Goal: Task Accomplishment & Management: Use online tool/utility

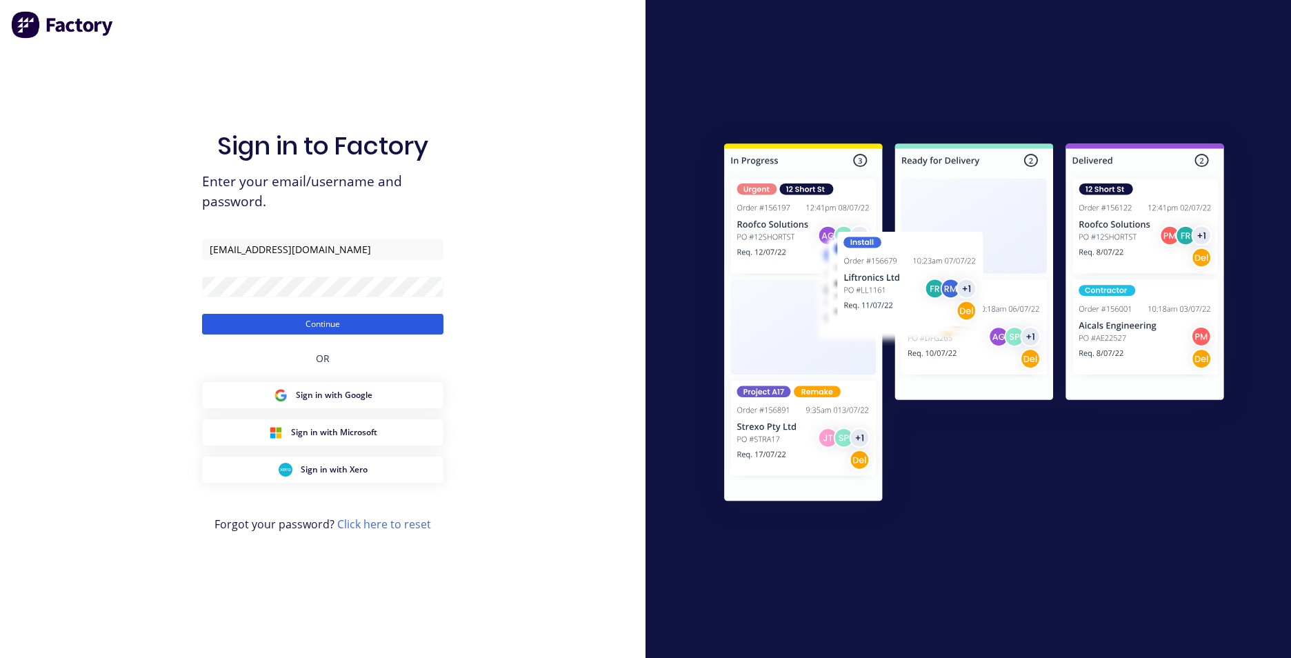
click at [283, 321] on button "Continue" at bounding box center [322, 324] width 241 height 21
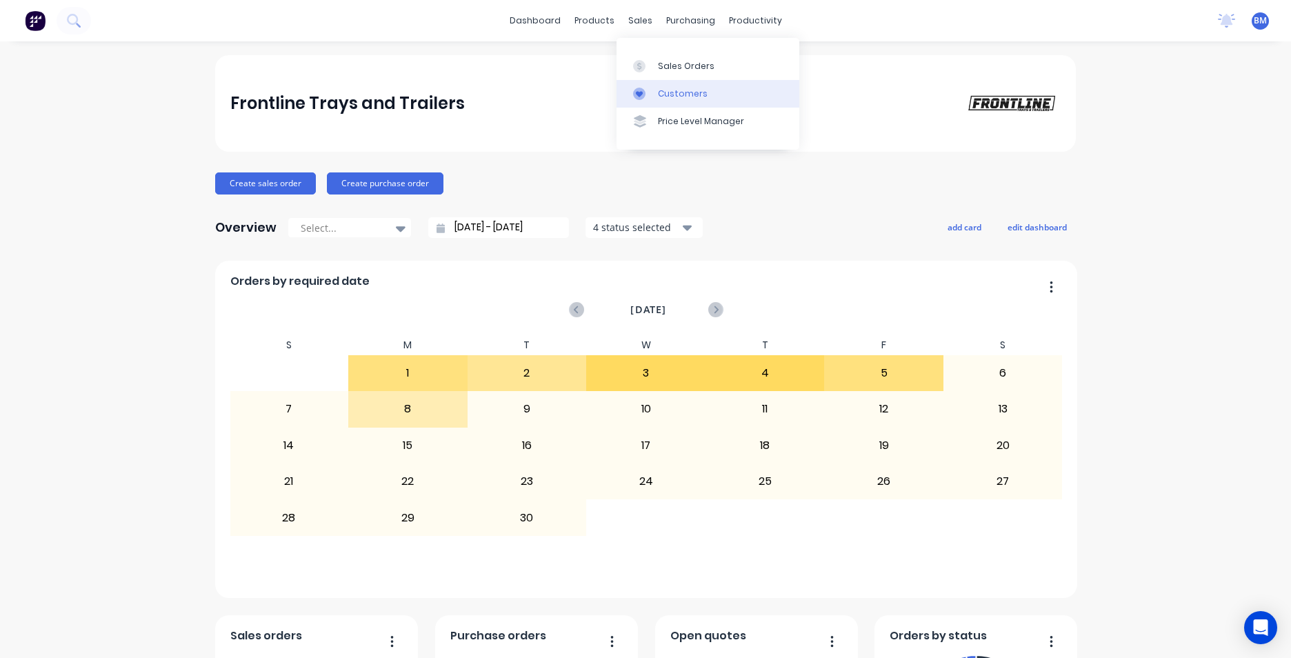
click at [662, 89] on div "Customers" at bounding box center [683, 94] width 50 height 12
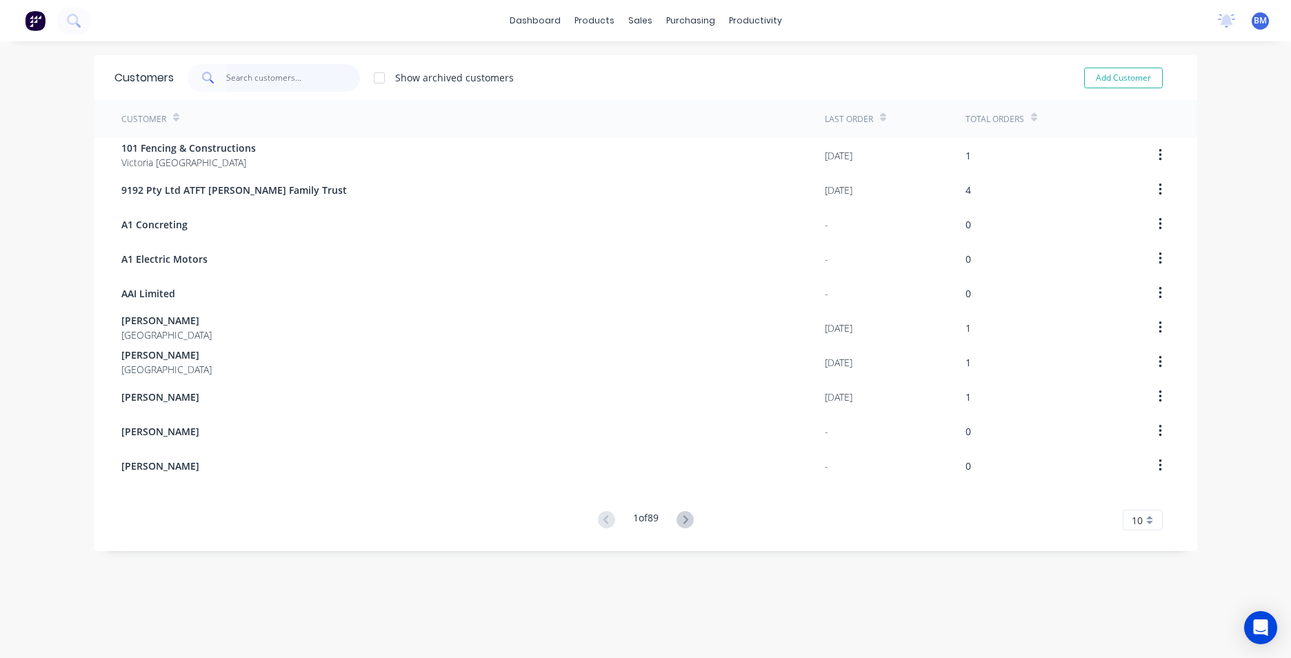
click at [278, 86] on input "text" at bounding box center [293, 78] width 134 height 28
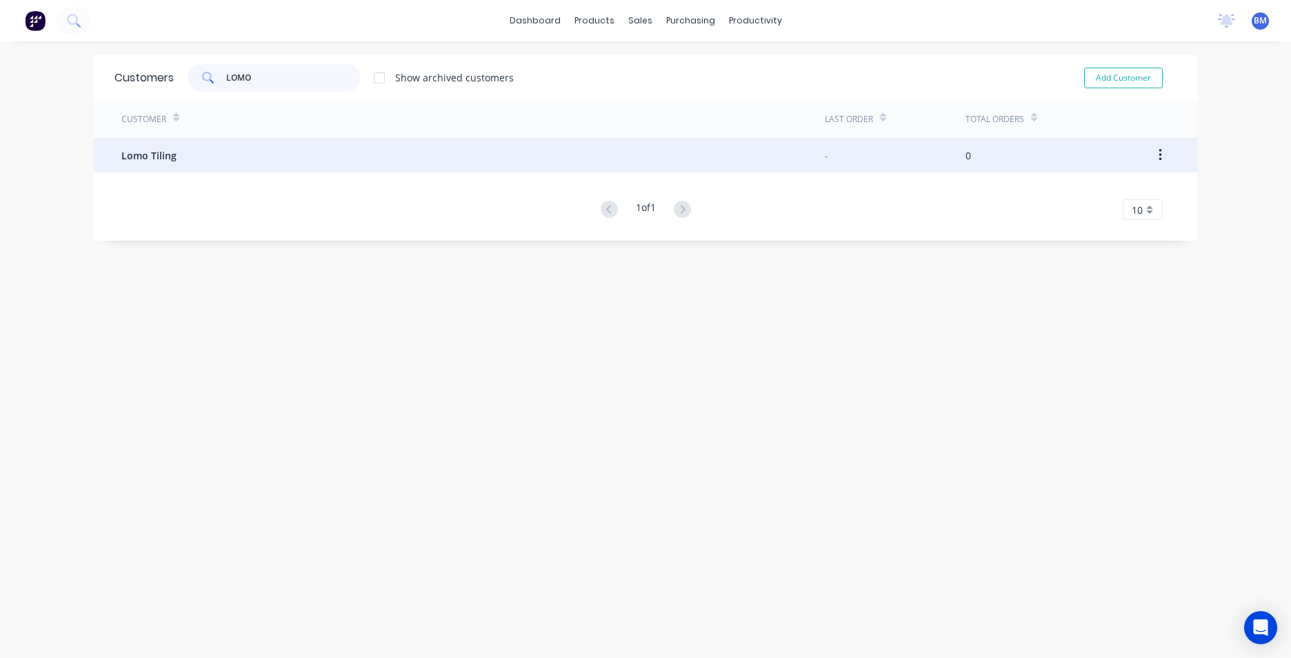
type input "LOMO"
click at [254, 158] on div "Lomo Tiling" at bounding box center [472, 155] width 703 height 34
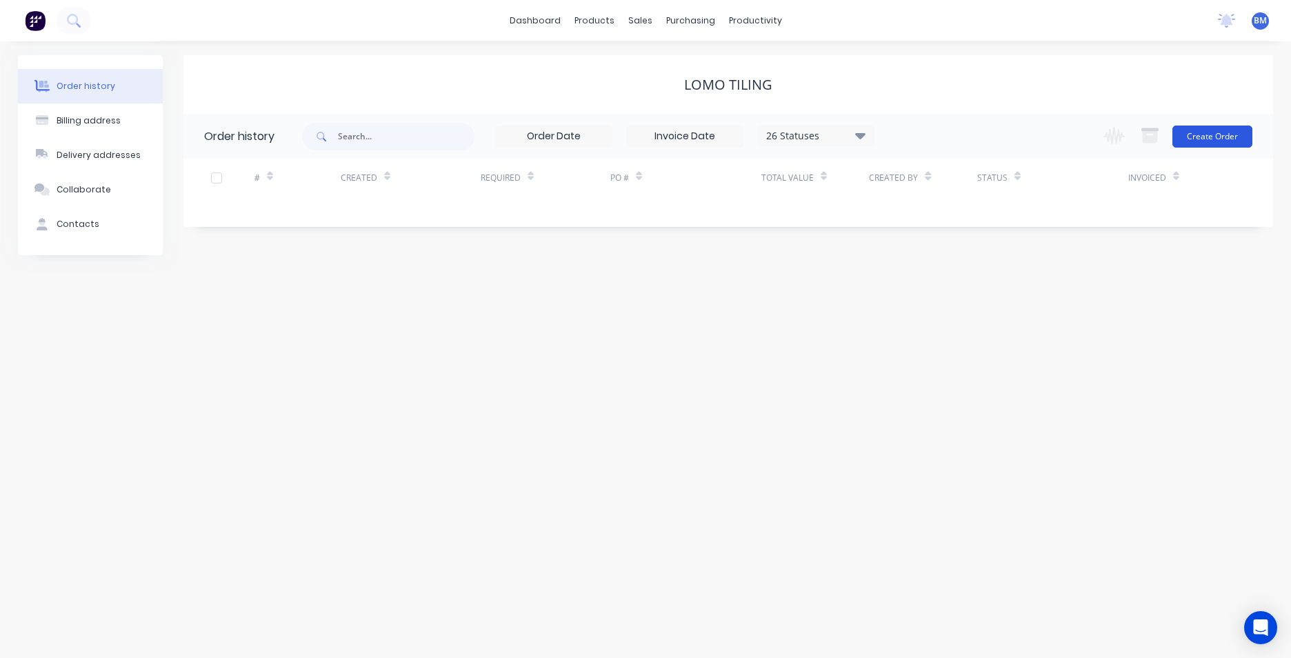
click at [1212, 140] on button "Create Order" at bounding box center [1212, 137] width 80 height 22
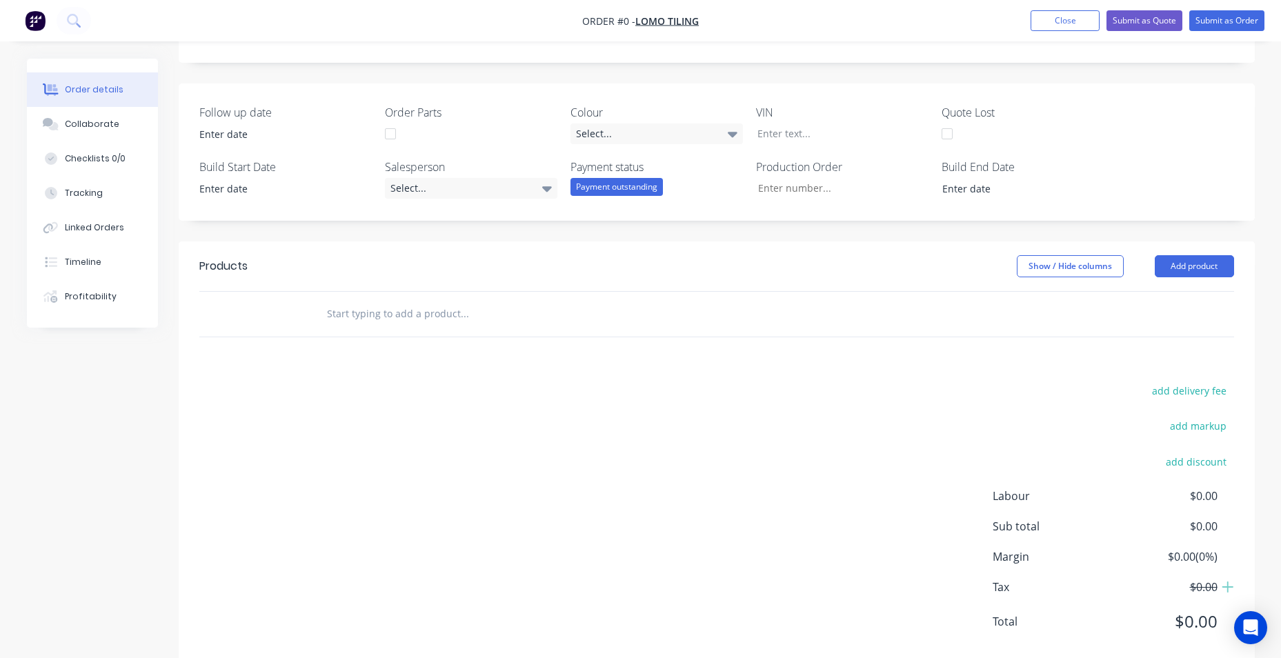
scroll to position [276, 0]
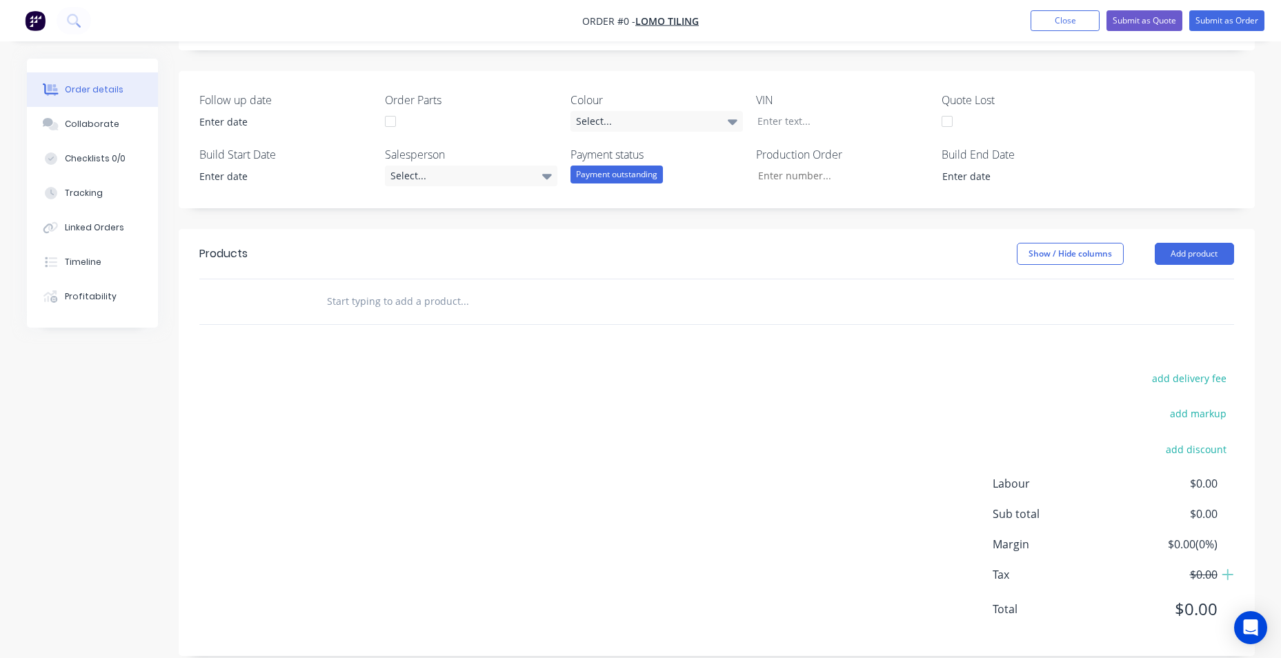
click at [360, 308] on input "text" at bounding box center [464, 302] width 276 height 28
click at [1165, 254] on button "Add product" at bounding box center [1193, 254] width 79 height 22
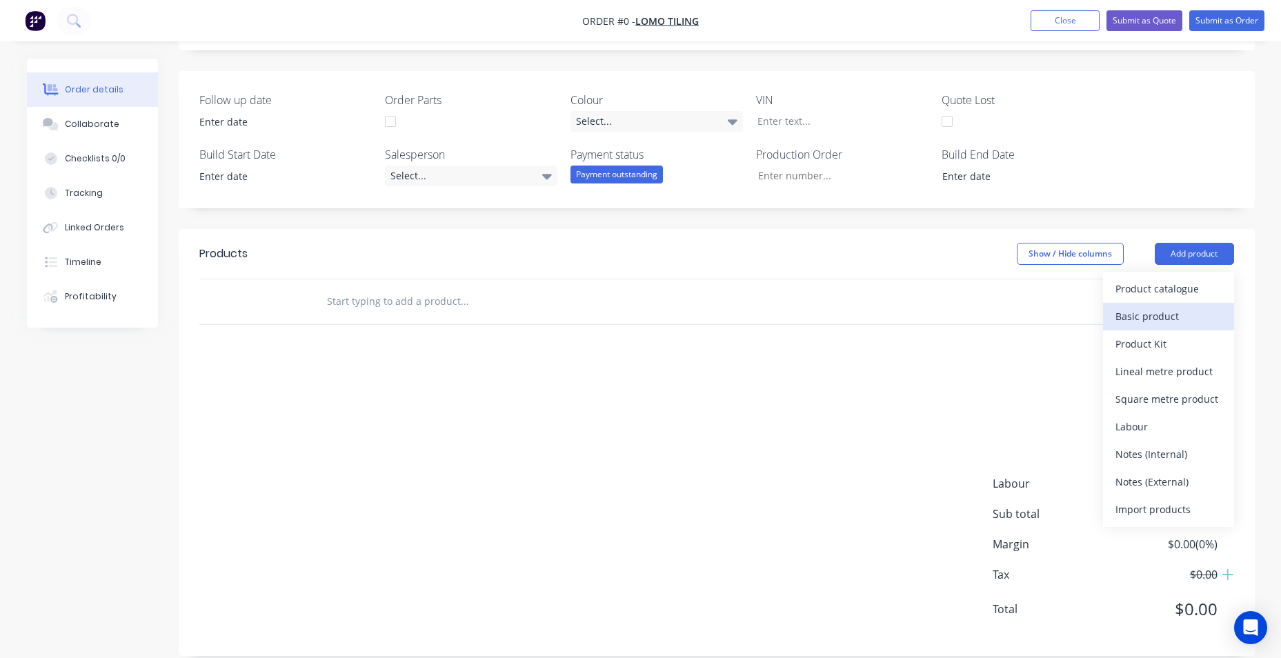
click at [1202, 318] on div "Basic product" at bounding box center [1168, 316] width 106 height 20
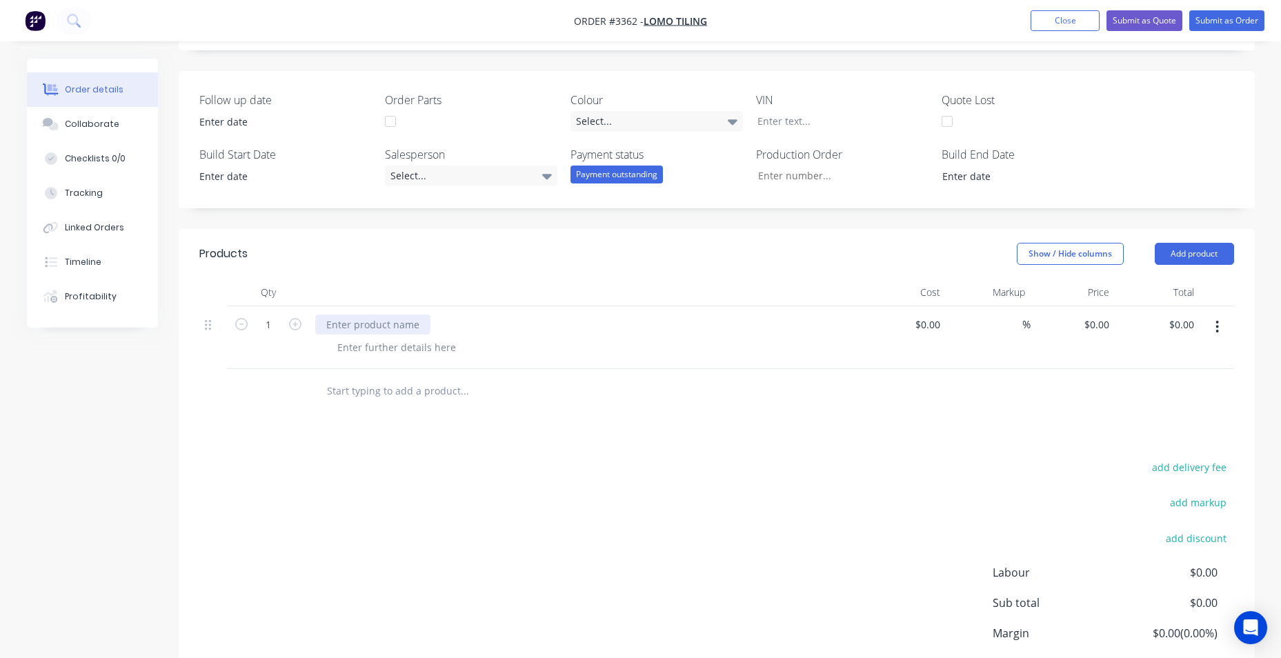
click at [371, 320] on div at bounding box center [372, 324] width 115 height 20
click at [372, 341] on div at bounding box center [396, 347] width 141 height 20
click at [395, 348] on div at bounding box center [396, 347] width 141 height 20
click at [561, 454] on div "Products Show / Hide columns Add product Qty Cost Markup Price Total 1 WARRENTY…" at bounding box center [717, 487] width 1076 height 516
click at [1167, 27] on button "Submit as Quote" at bounding box center [1144, 20] width 76 height 21
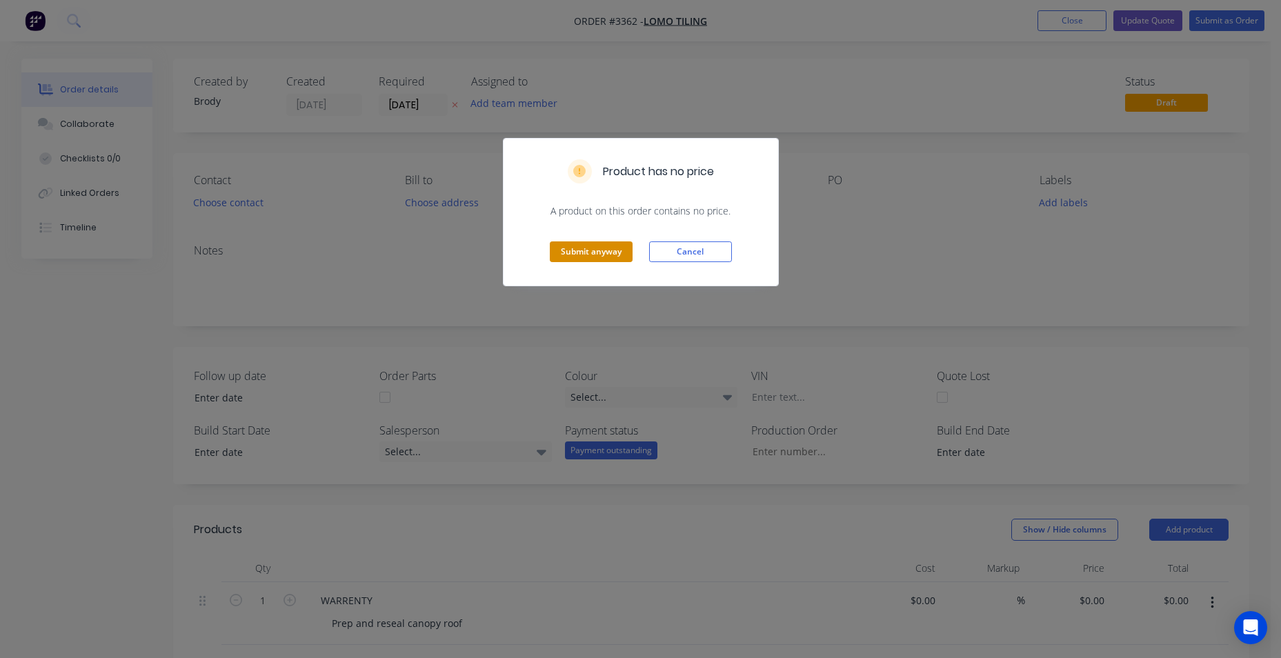
click at [608, 258] on button "Submit anyway" at bounding box center [591, 251] width 83 height 21
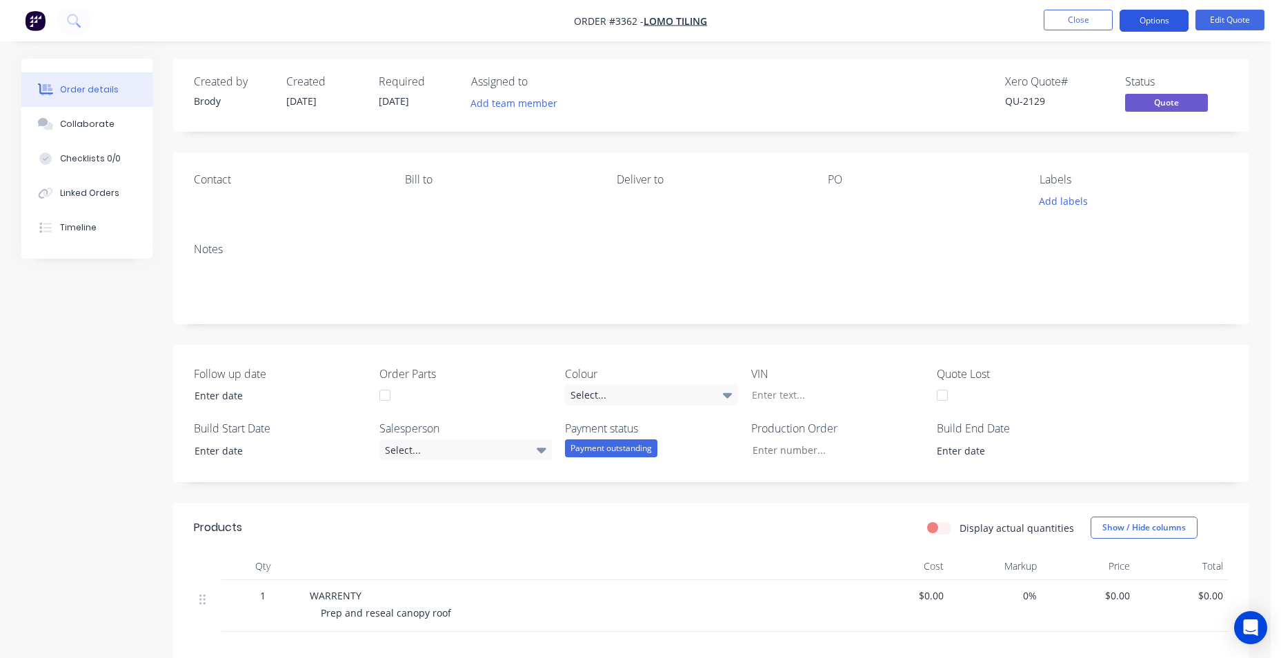
drag, startPoint x: 1161, startPoint y: 17, endPoint x: 1157, endPoint y: 24, distance: 8.0
click at [1161, 17] on button "Options" at bounding box center [1153, 21] width 69 height 22
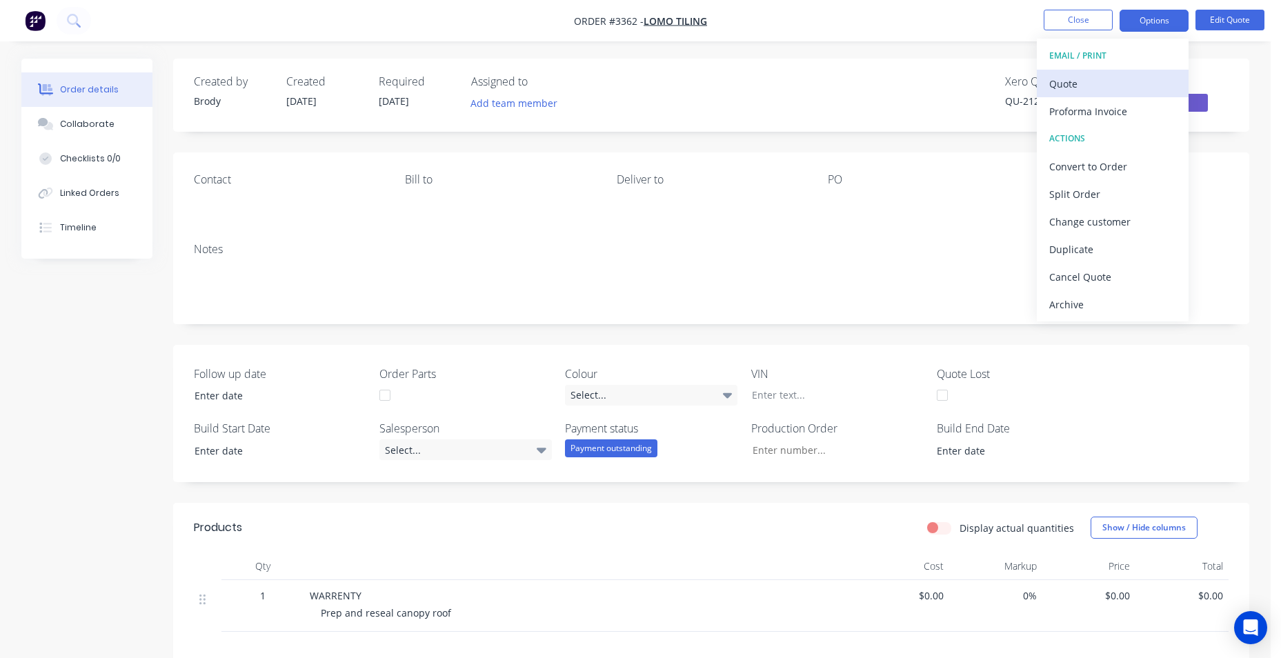
click at [1120, 88] on div "Quote" at bounding box center [1112, 84] width 127 height 20
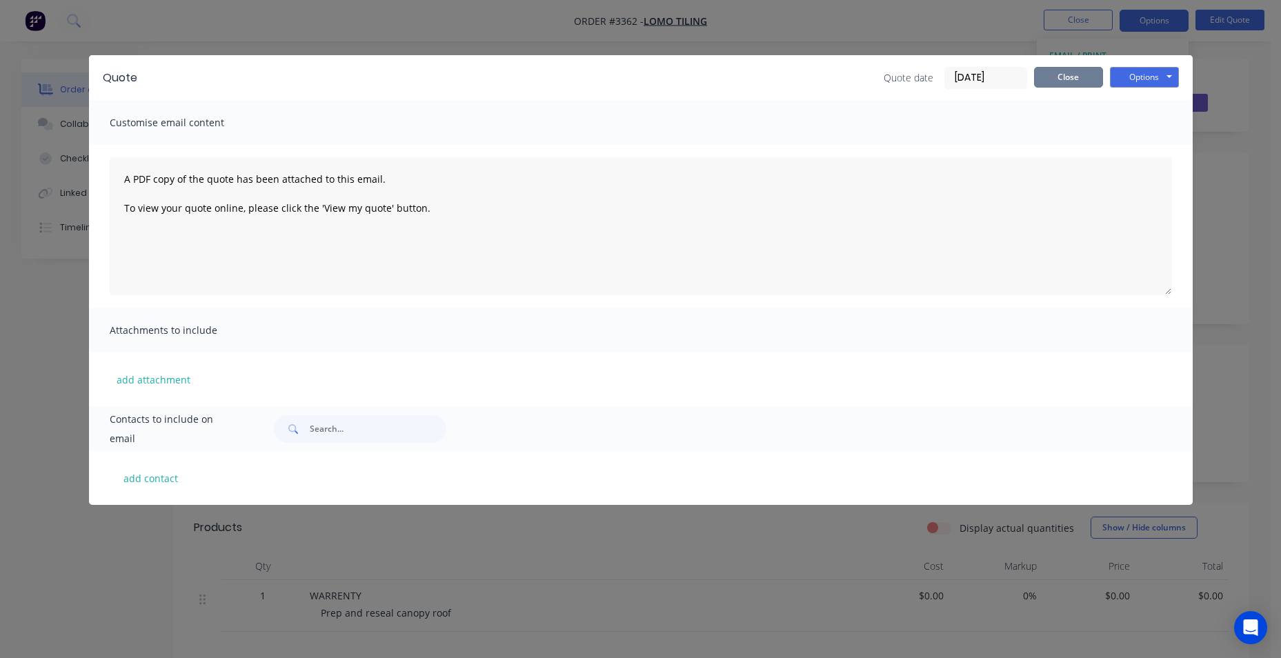
click at [1092, 78] on button "Close" at bounding box center [1068, 77] width 69 height 21
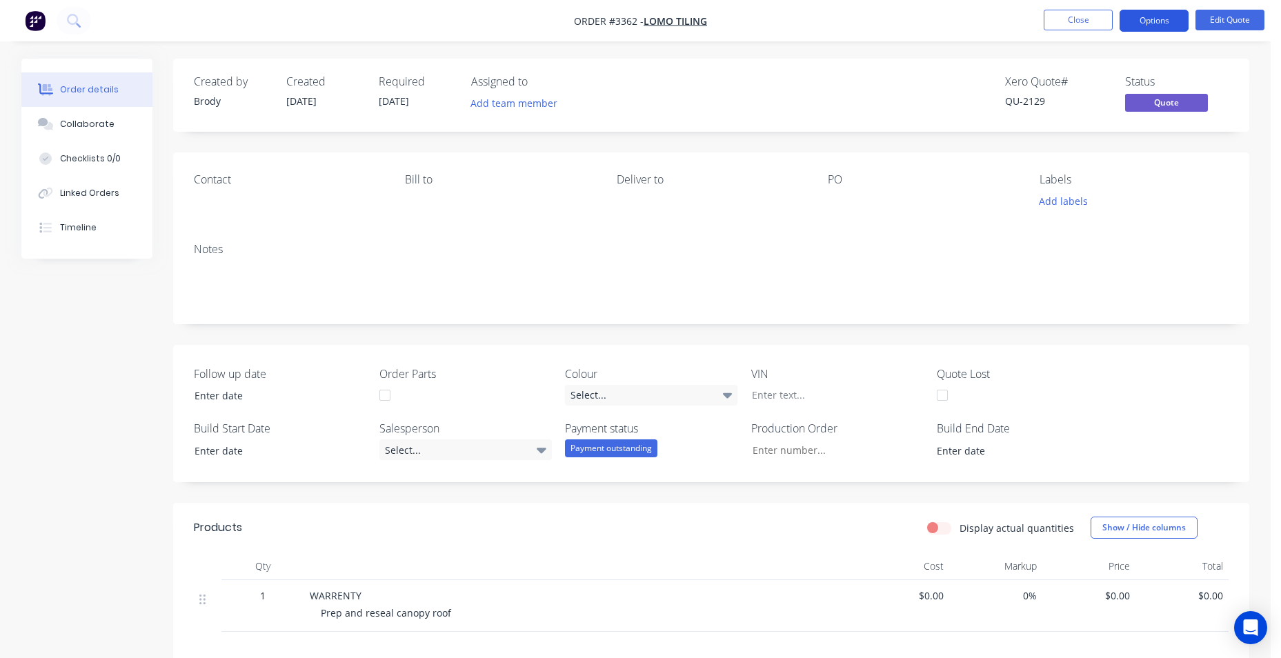
click at [1163, 21] on button "Options" at bounding box center [1153, 21] width 69 height 22
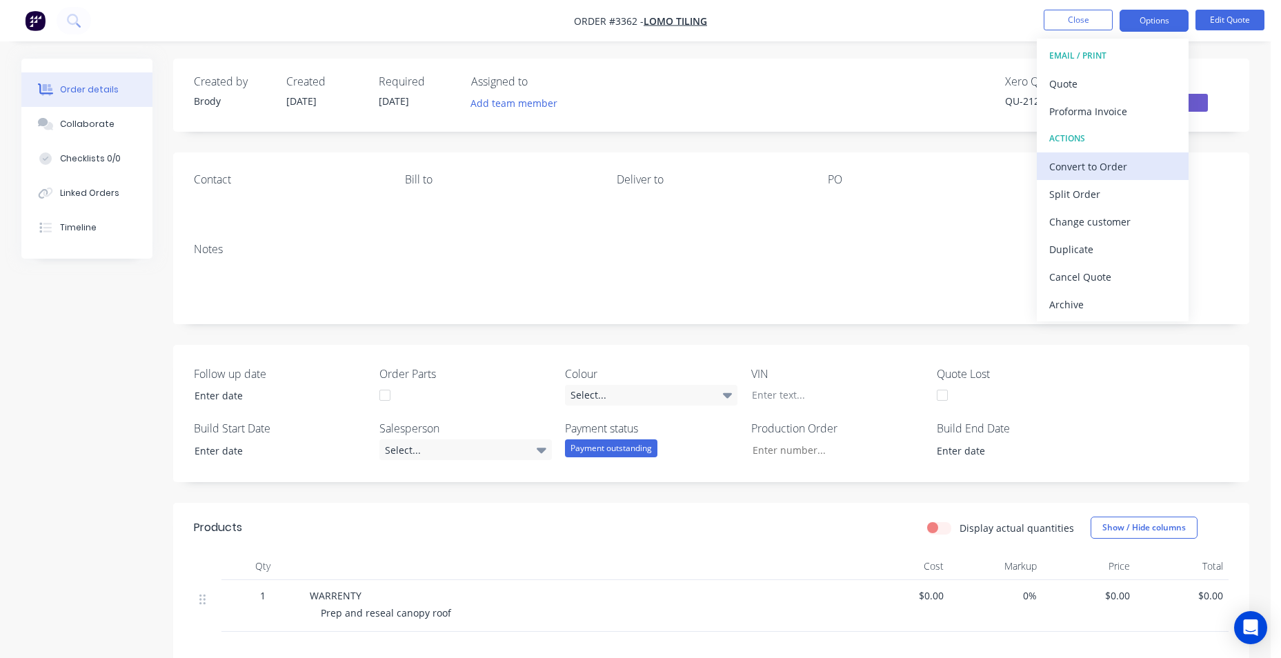
click at [1161, 166] on div "Convert to Order" at bounding box center [1112, 167] width 127 height 20
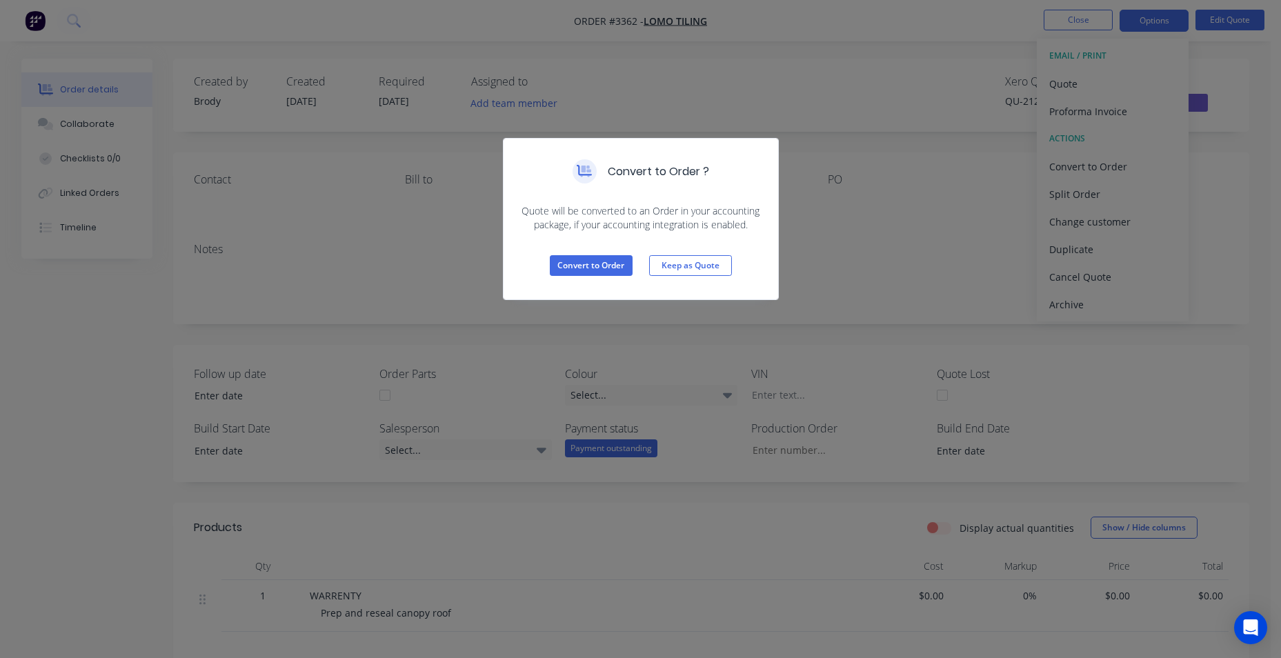
click at [615, 252] on div "Convert to Order Keep as Quote" at bounding box center [640, 266] width 274 height 68
click at [615, 281] on div "Convert to Order Keep as Quote" at bounding box center [640, 266] width 274 height 68
click at [614, 275] on button "Convert to Order" at bounding box center [591, 265] width 83 height 21
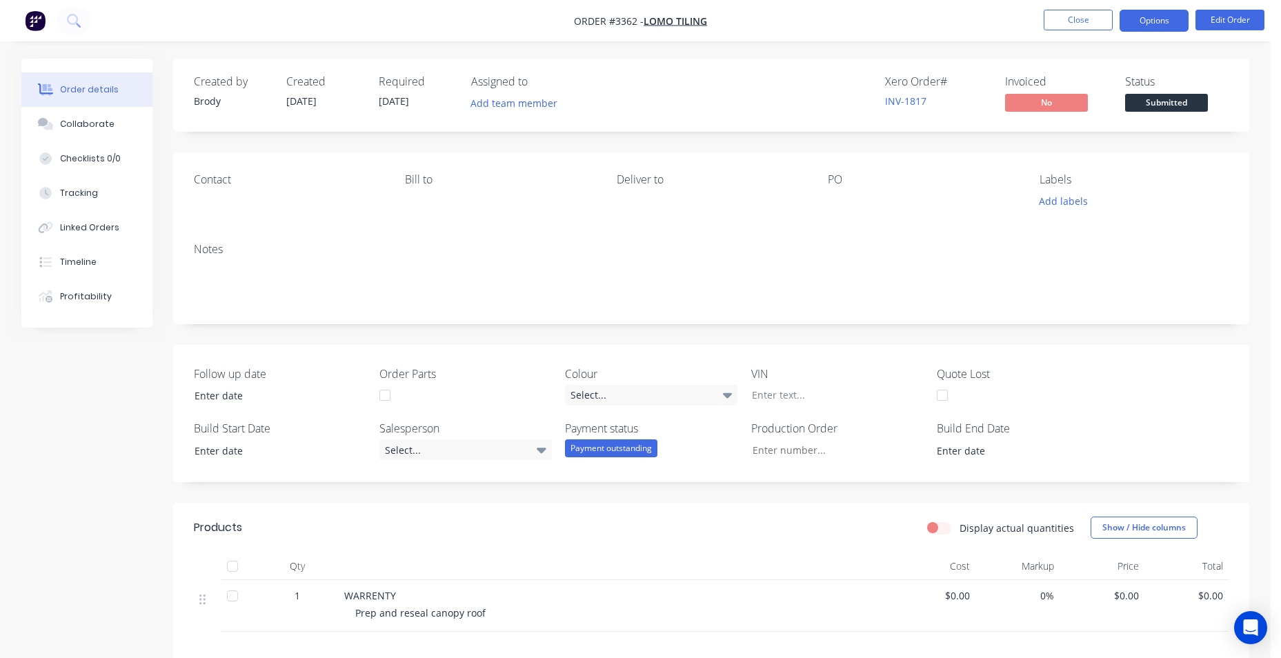
click at [1151, 20] on button "Options" at bounding box center [1153, 21] width 69 height 22
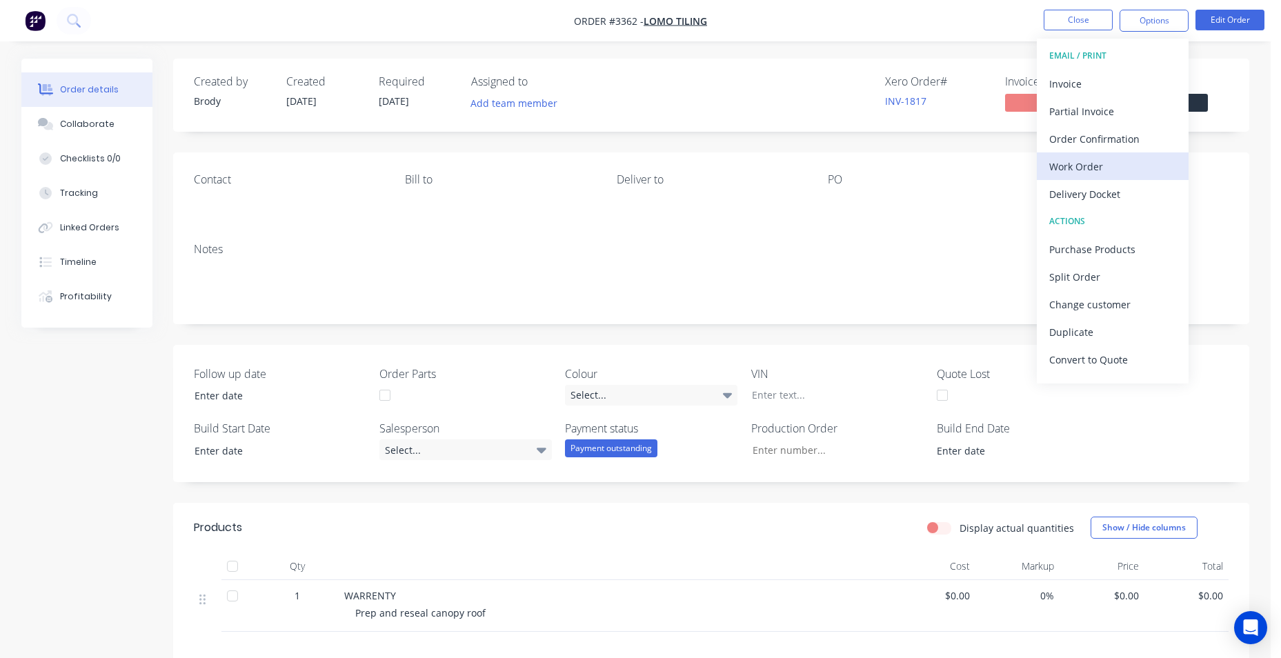
click at [1115, 165] on div "Work Order" at bounding box center [1112, 167] width 127 height 20
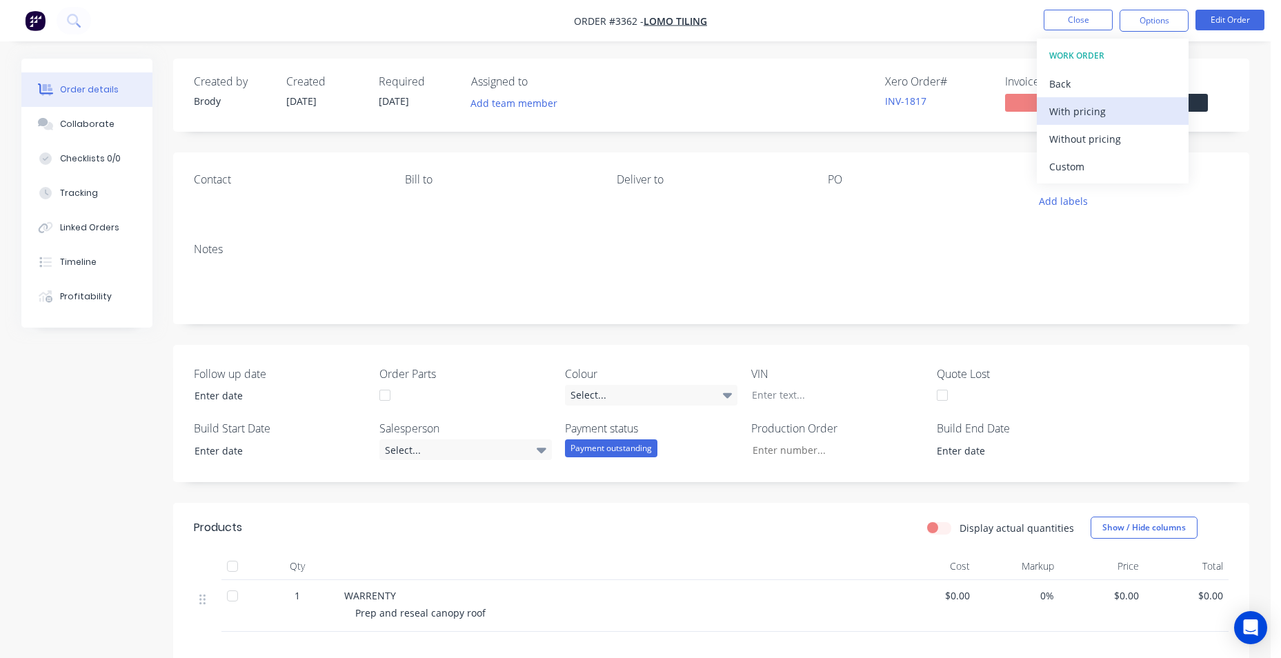
click at [1125, 115] on div "With pricing" at bounding box center [1112, 111] width 127 height 20
click at [1083, 16] on button "Close" at bounding box center [1077, 20] width 69 height 21
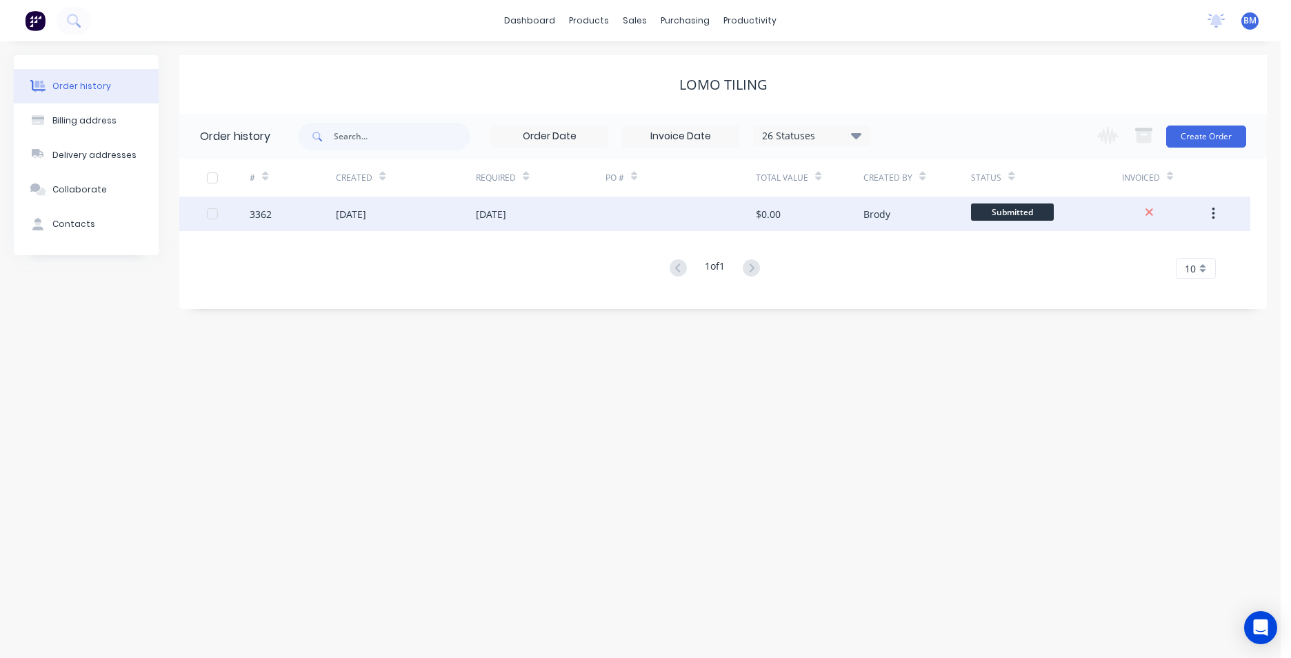
click at [440, 201] on div "[DATE]" at bounding box center [406, 214] width 140 height 34
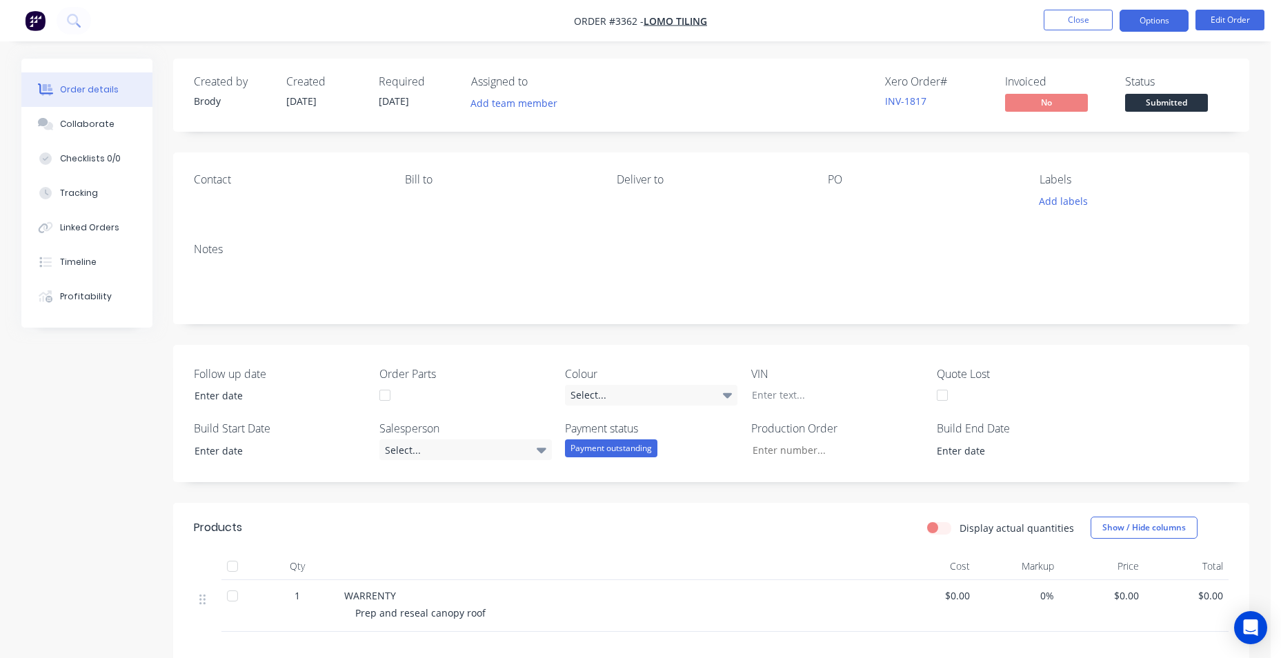
click at [1136, 16] on button "Options" at bounding box center [1153, 21] width 69 height 22
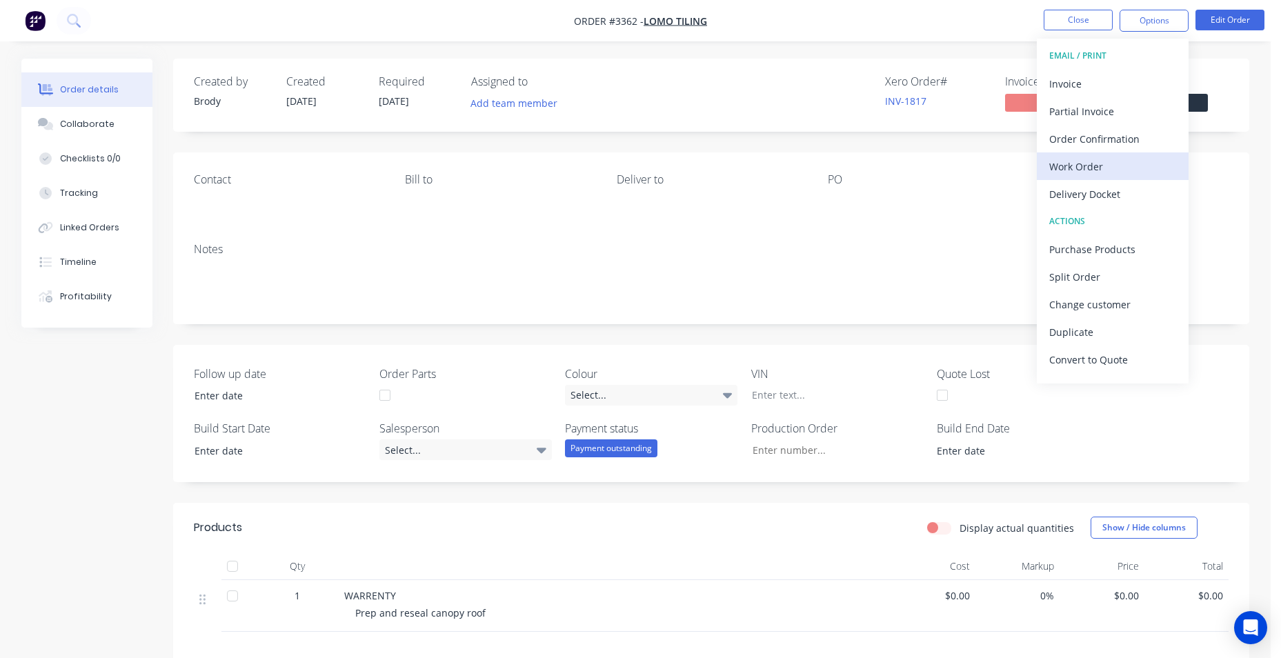
click at [1105, 168] on div "Work Order" at bounding box center [1112, 167] width 127 height 20
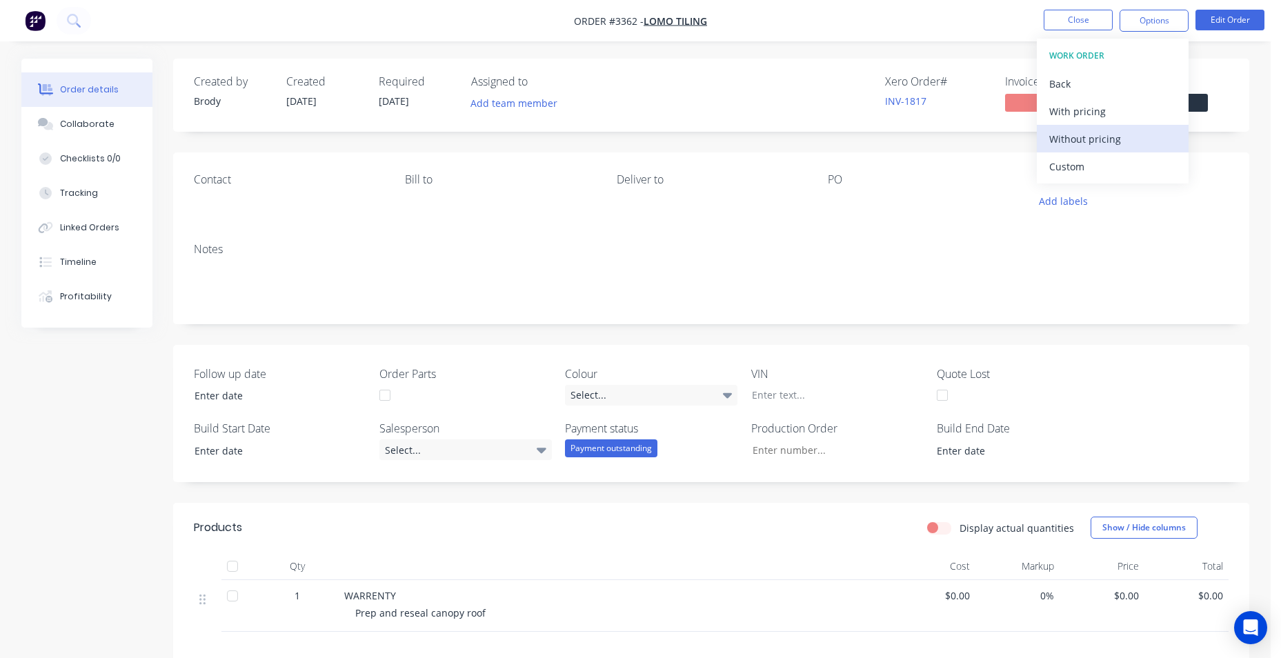
click at [1099, 145] on div "Without pricing" at bounding box center [1112, 139] width 127 height 20
